Goal: Information Seeking & Learning: Check status

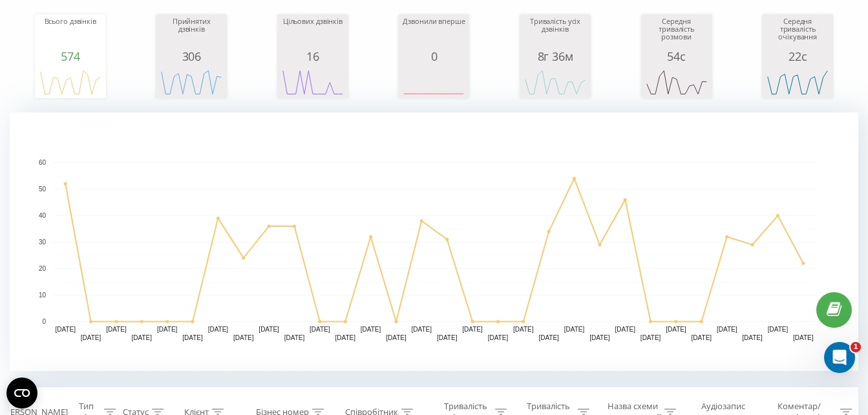
scroll to position [178, 0]
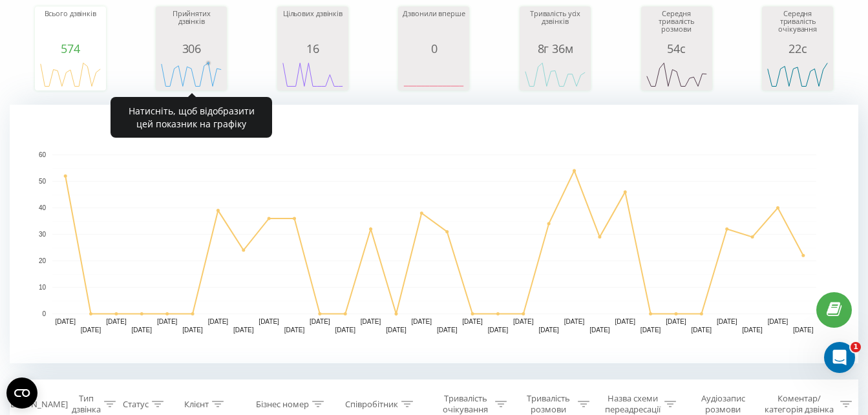
click at [208, 64] on circle "A chart." at bounding box center [208, 63] width 3 height 3
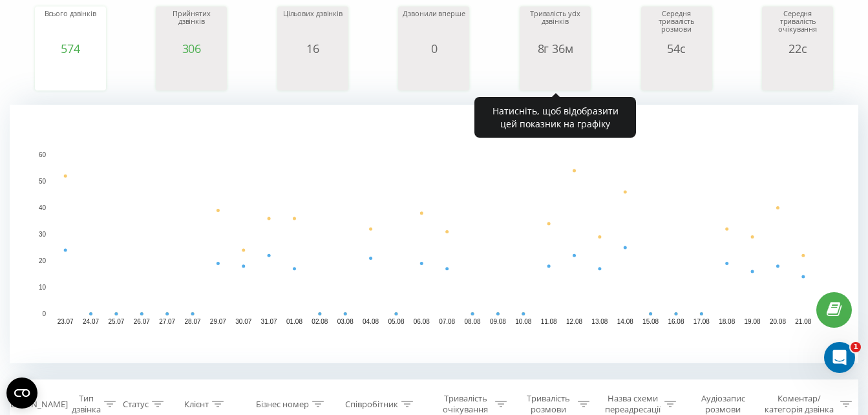
click at [536, 34] on div "Тривалість усіх дзвінків" at bounding box center [555, 26] width 65 height 32
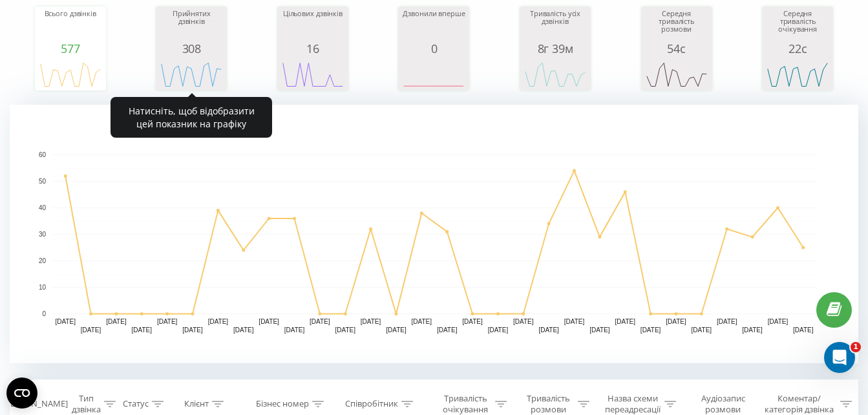
click at [209, 37] on div "Прийнятих дзвінків" at bounding box center [191, 26] width 65 height 32
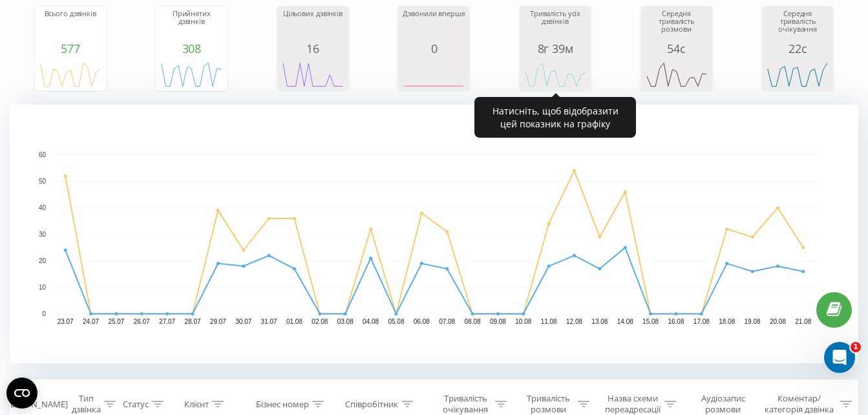
click at [536, 44] on div "8г 39м" at bounding box center [555, 48] width 65 height 13
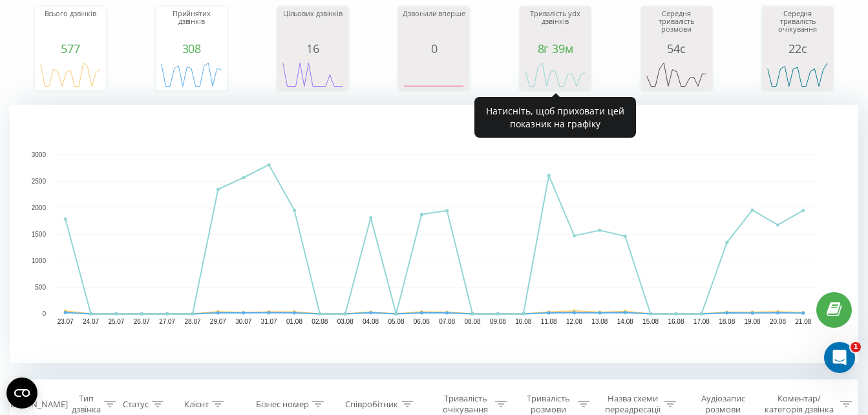
click at [549, 52] on div "8г 39м" at bounding box center [555, 48] width 65 height 13
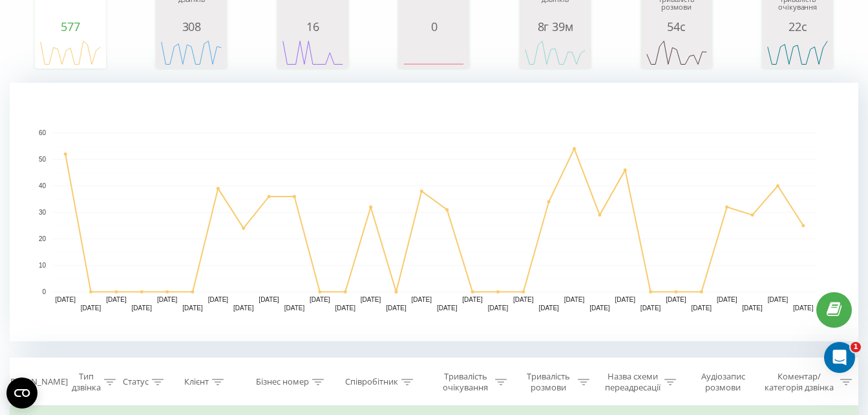
scroll to position [204, 0]
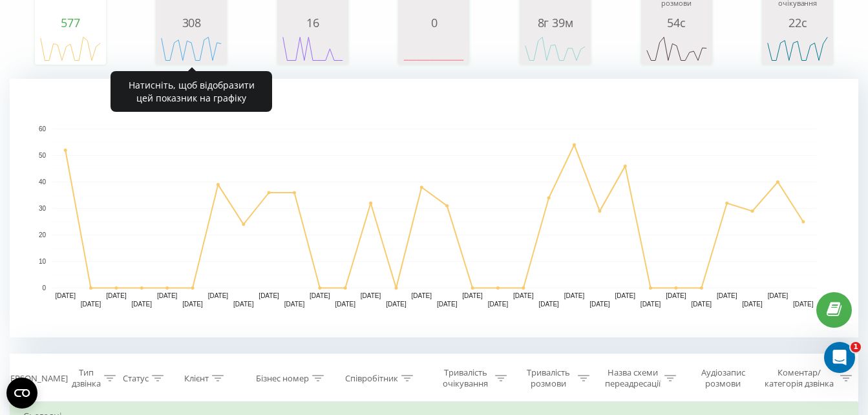
click at [193, 28] on div "308" at bounding box center [191, 22] width 65 height 13
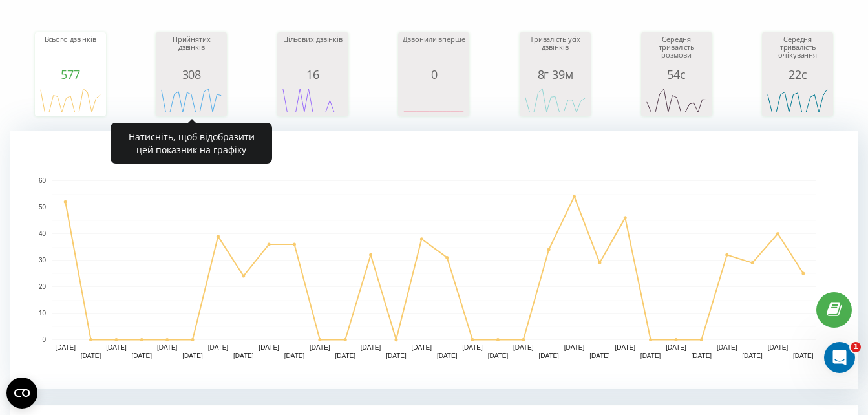
click at [204, 70] on div "308" at bounding box center [191, 74] width 65 height 13
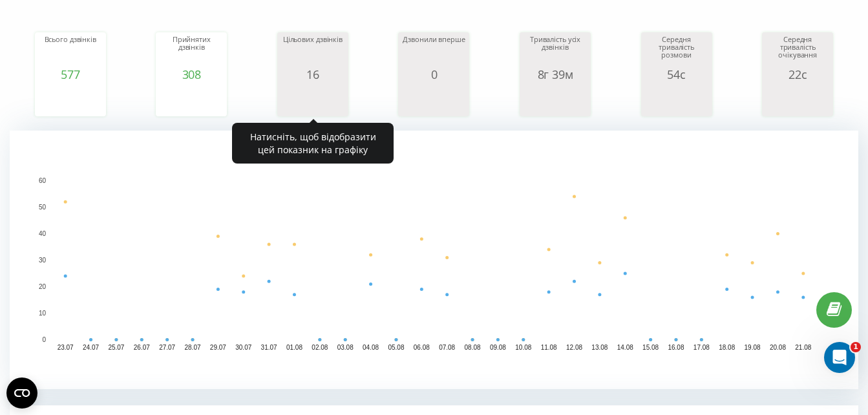
click at [315, 81] on icon "A chart." at bounding box center [312, 100] width 65 height 39
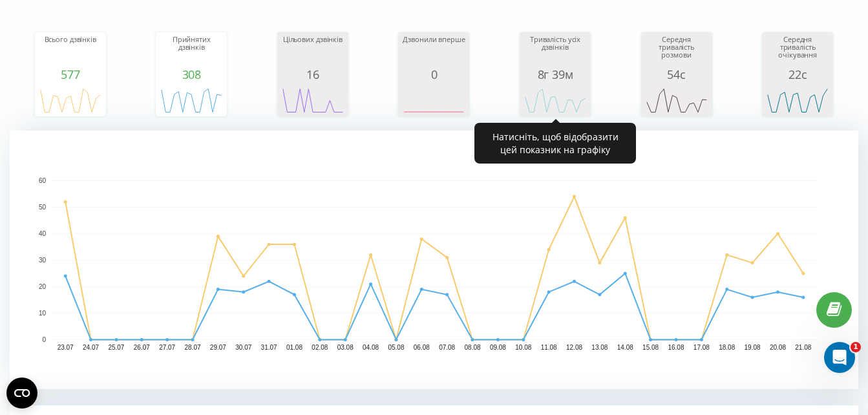
click at [562, 65] on div "Тривалість усіх дзвінків" at bounding box center [555, 52] width 65 height 32
